Goal: Transaction & Acquisition: Book appointment/travel/reservation

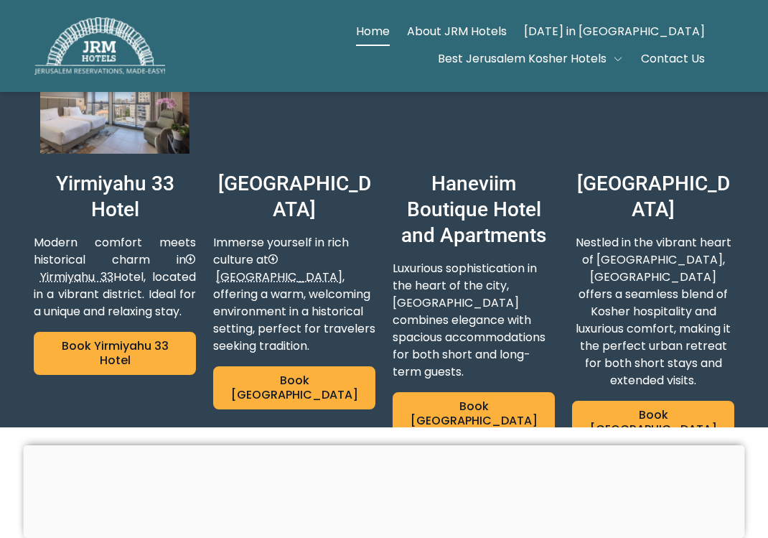
scroll to position [653, 0]
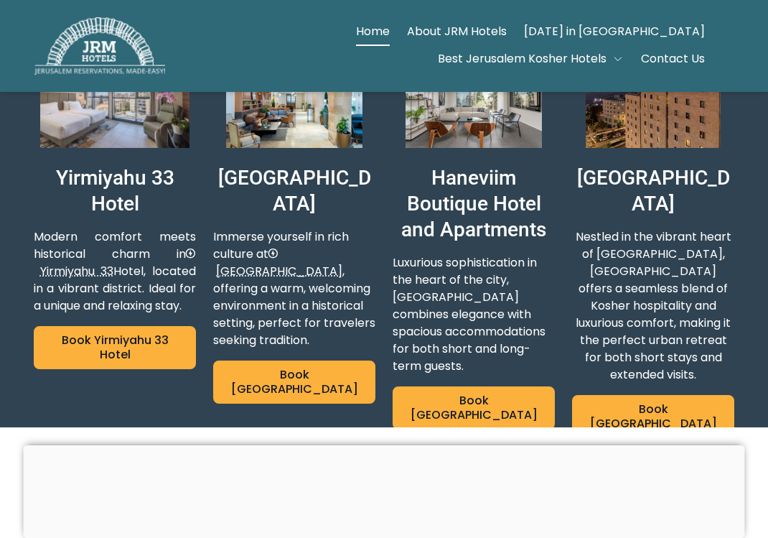
click at [457, 108] on img at bounding box center [474, 102] width 162 height 91
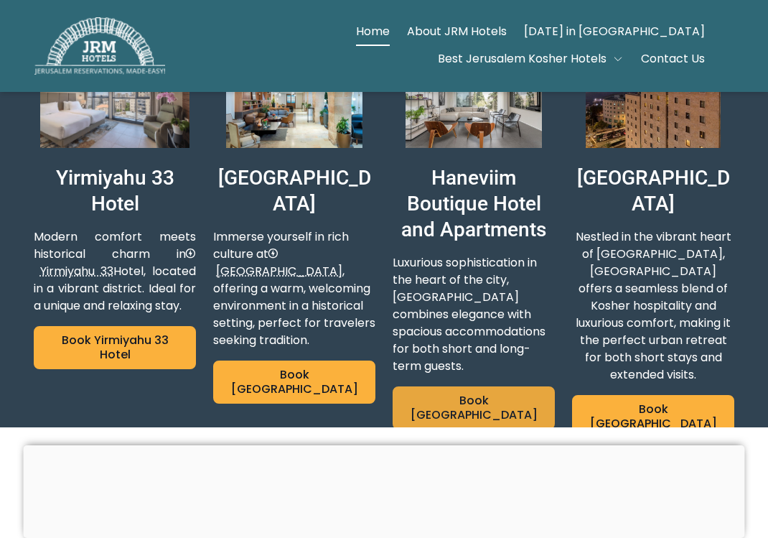
click at [475, 386] on link "Book [GEOGRAPHIC_DATA]" at bounding box center [474, 407] width 162 height 43
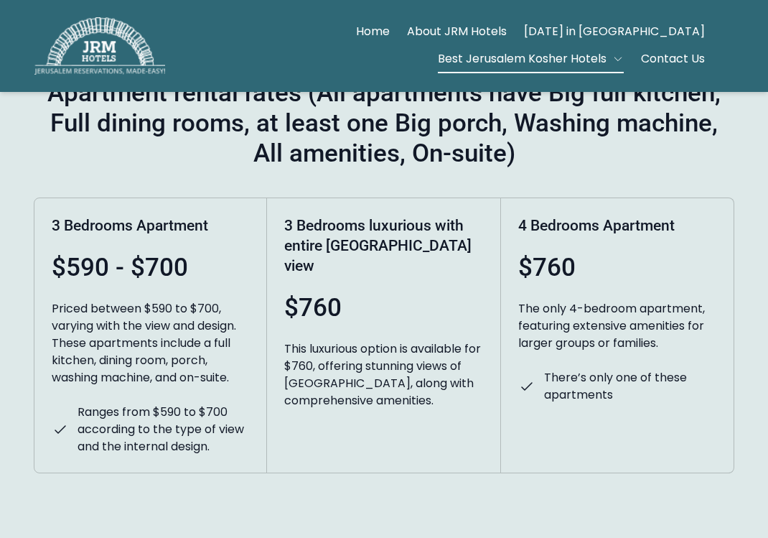
scroll to position [2991, 0]
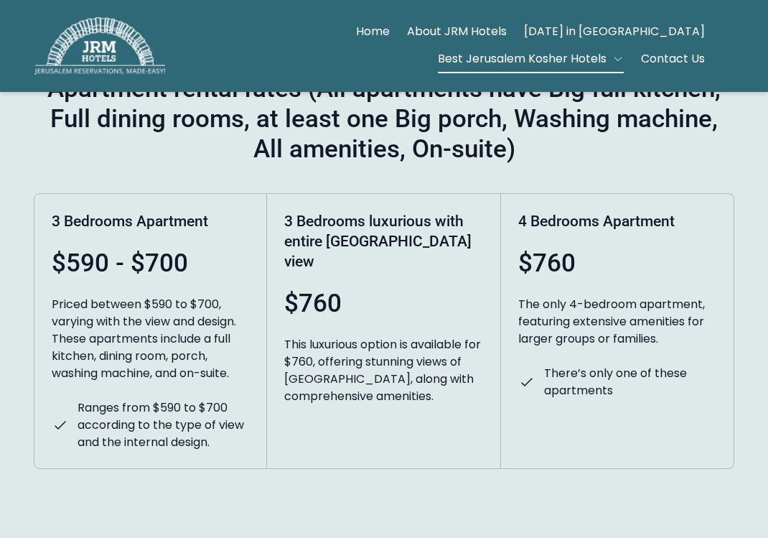
click at [176, 296] on div "Priced between $590 to $700, varying with the view and design. These apartments…" at bounding box center [150, 339] width 197 height 86
